Goal: Task Accomplishment & Management: Manage account settings

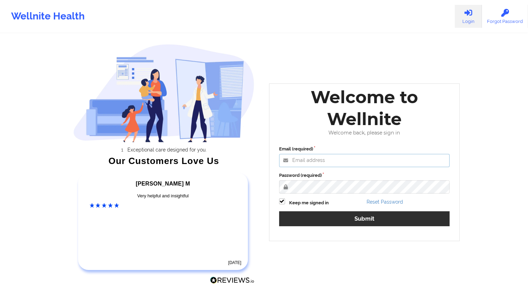
type input "[EMAIL_ADDRESS][DOMAIN_NAME]"
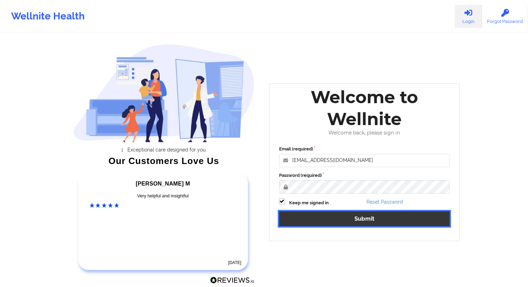
click at [370, 222] on button "Submit" at bounding box center [364, 218] width 171 height 15
